Goal: Communication & Community: Answer question/provide support

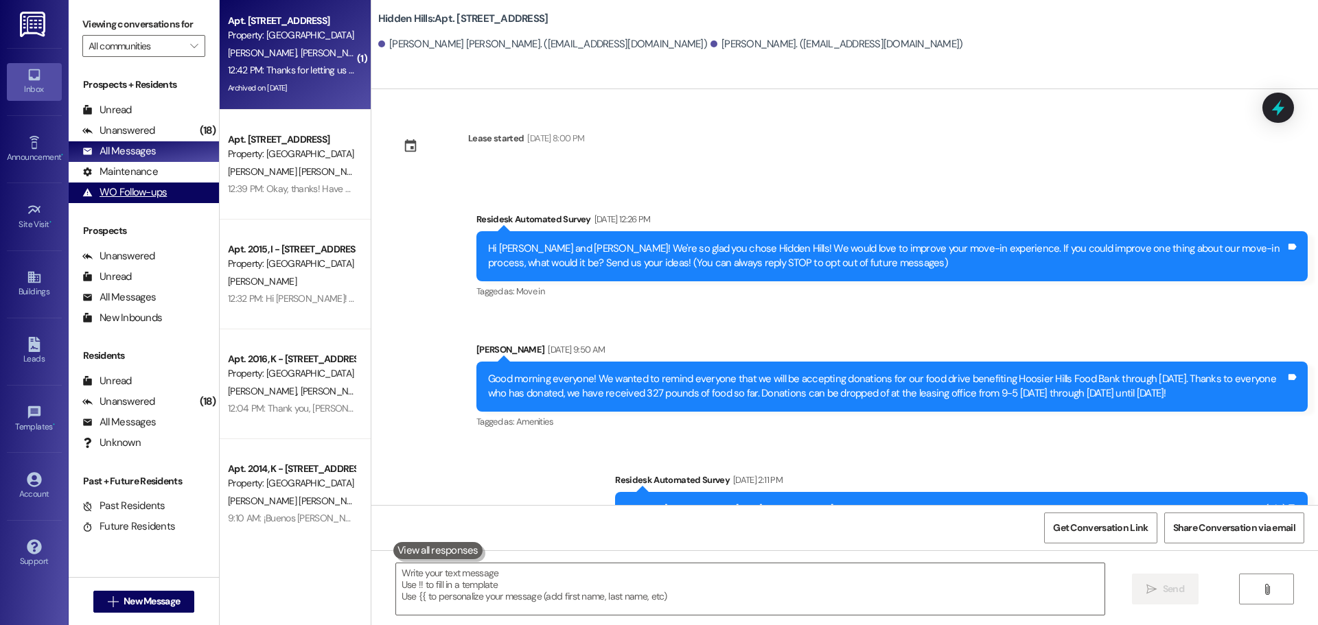
scroll to position [4757, 0]
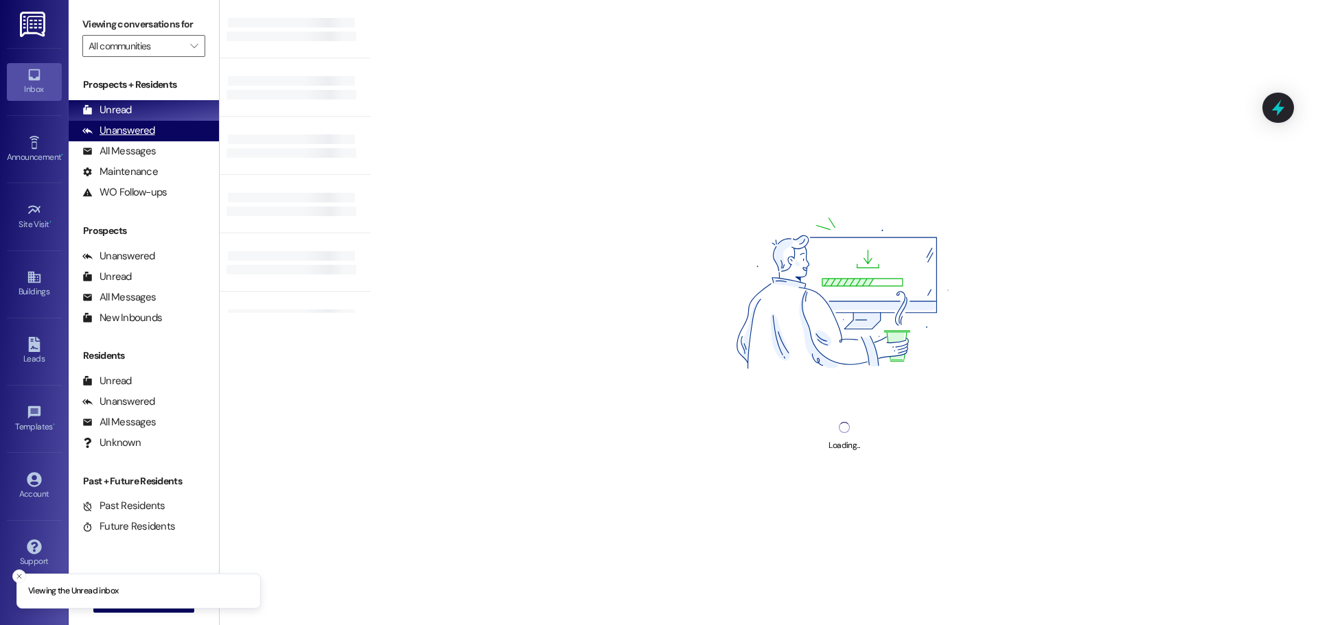
click at [154, 138] on div "Unanswered (0)" at bounding box center [144, 131] width 150 height 21
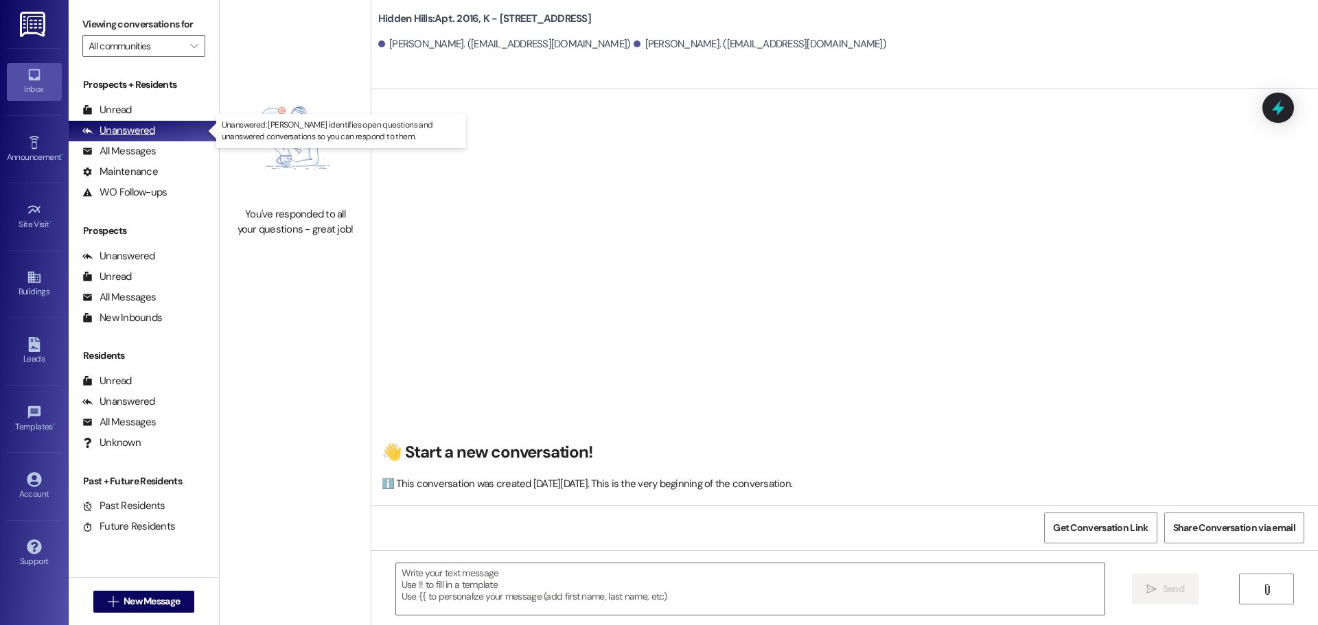
type textarea "Fetching suggested responses. Please feel free to read through the conversation…"
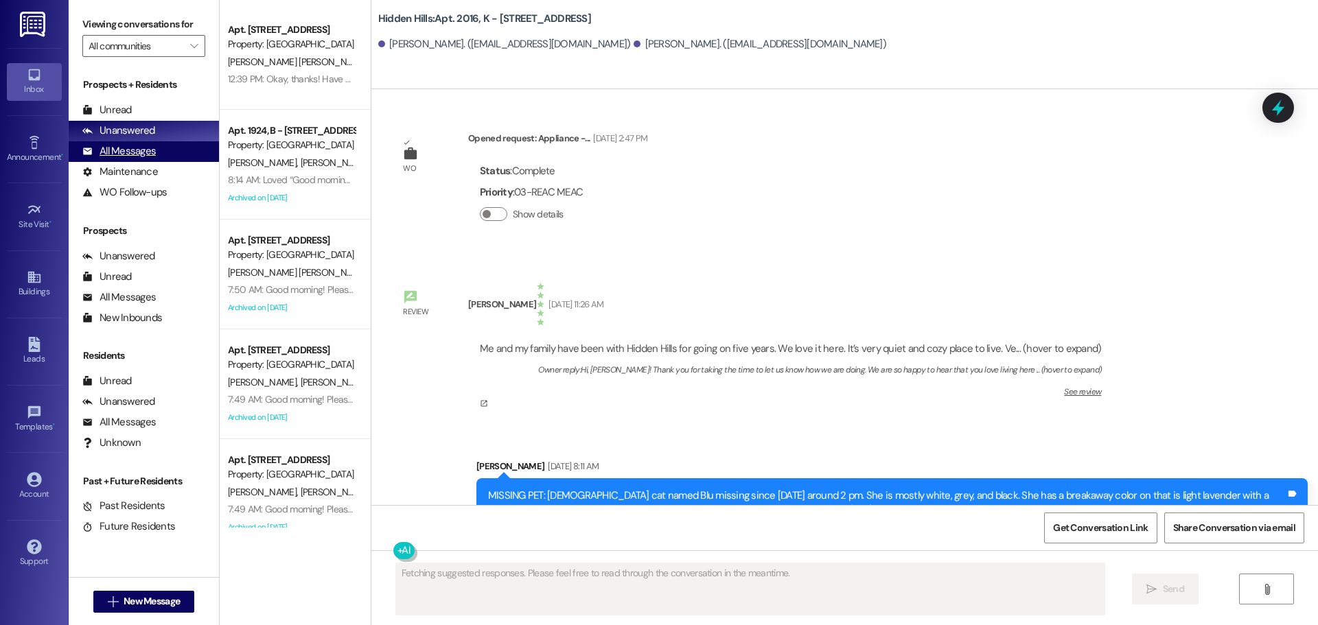
scroll to position [3765, 0]
